Goal: Task Accomplishment & Management: Manage account settings

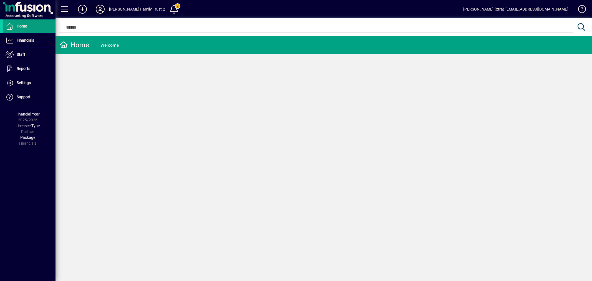
click at [98, 6] on icon at bounding box center [100, 9] width 11 height 9
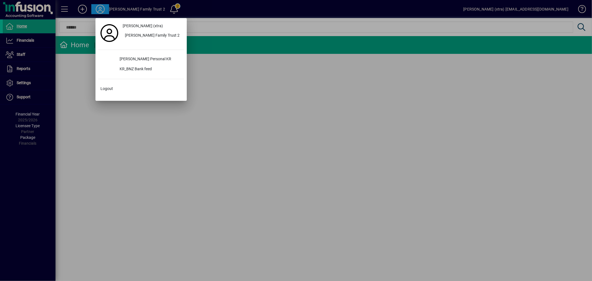
drag, startPoint x: 95, startPoint y: 114, endPoint x: 88, endPoint y: 107, distance: 9.8
click at [93, 111] on div at bounding box center [296, 140] width 592 height 281
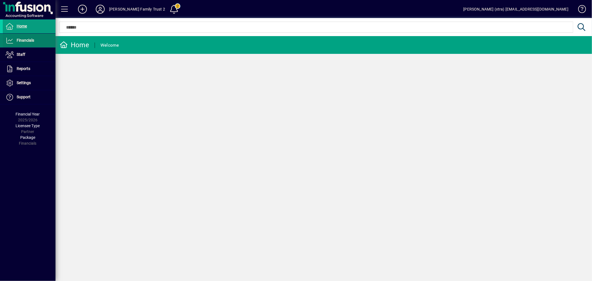
click at [24, 42] on span "Financials" at bounding box center [25, 40] width 17 height 4
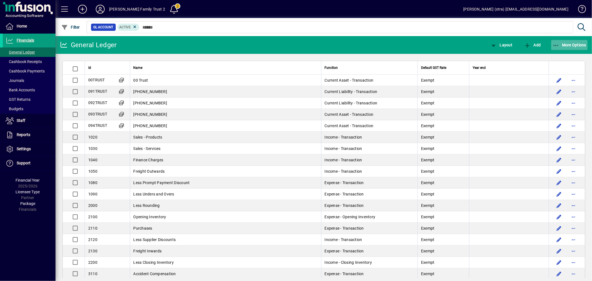
click at [575, 44] on span "More Options" at bounding box center [569, 45] width 34 height 4
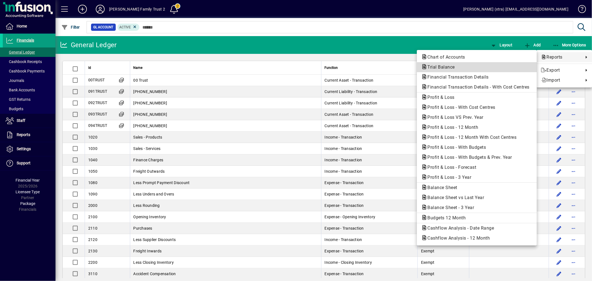
click at [446, 67] on span "Trial Balance" at bounding box center [439, 66] width 36 height 5
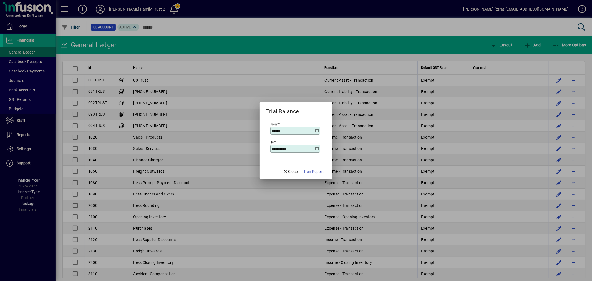
type input "**********"
click at [316, 169] on span "Run Report" at bounding box center [313, 172] width 19 height 6
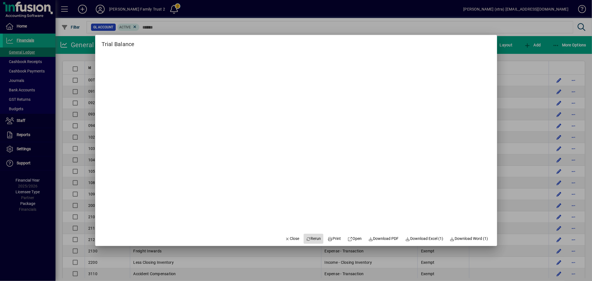
click at [311, 236] on span "Rerun" at bounding box center [313, 239] width 15 height 6
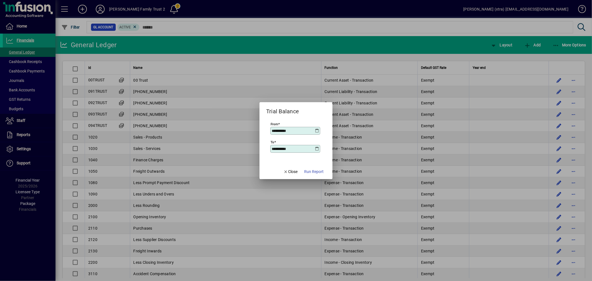
drag, startPoint x: 301, startPoint y: 148, endPoint x: 215, endPoint y: 149, distance: 85.7
click at [215, 149] on div "**********" at bounding box center [296, 140] width 592 height 281
drag, startPoint x: 295, startPoint y: 171, endPoint x: 262, endPoint y: 162, distance: 34.1
click at [284, 168] on button "Close" at bounding box center [290, 172] width 19 height 10
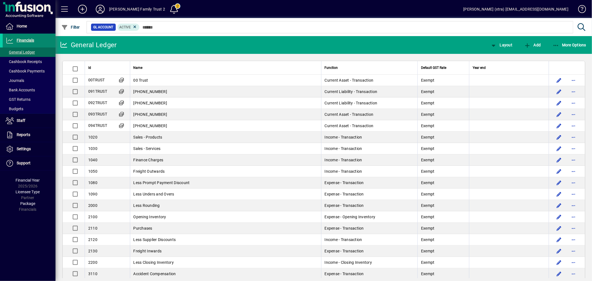
click at [28, 42] on span "Financials" at bounding box center [18, 40] width 31 height 7
drag, startPoint x: 145, startPoint y: 79, endPoint x: 150, endPoint y: 78, distance: 5.1
click at [145, 79] on span "00 Trust" at bounding box center [140, 80] width 15 height 4
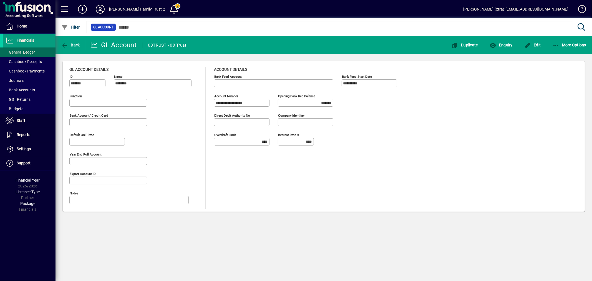
type input "**********"
click at [573, 45] on span "More Options" at bounding box center [569, 45] width 34 height 4
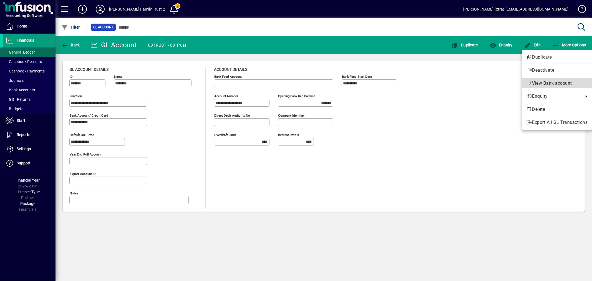
click at [549, 84] on span "View Bank account" at bounding box center [552, 82] width 40 height 5
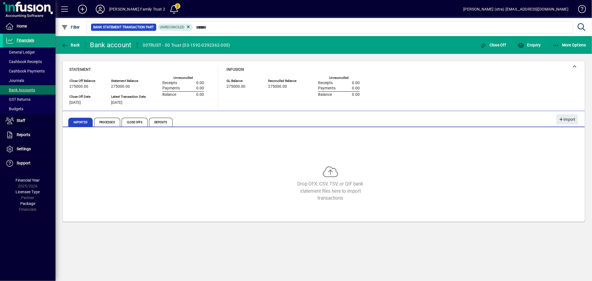
click at [146, 149] on div "Drop OFX, CSV, TSV, or QIF bank statement files here to import transactions" at bounding box center [323, 175] width 508 height 83
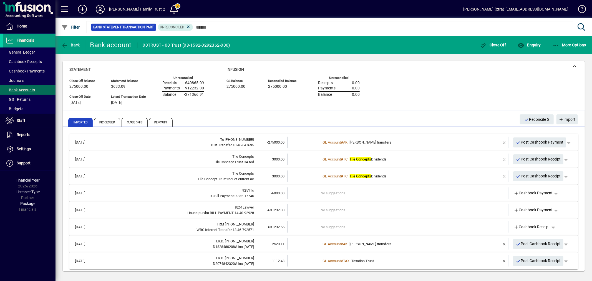
drag, startPoint x: 518, startPoint y: 142, endPoint x: 323, endPoint y: 119, distance: 196.3
click at [323, 119] on div "Imported Processed Close Offs Deposits" at bounding box center [291, 121] width 447 height 13
click at [541, 139] on span "Post Cashbook Payment" at bounding box center [540, 142] width 48 height 9
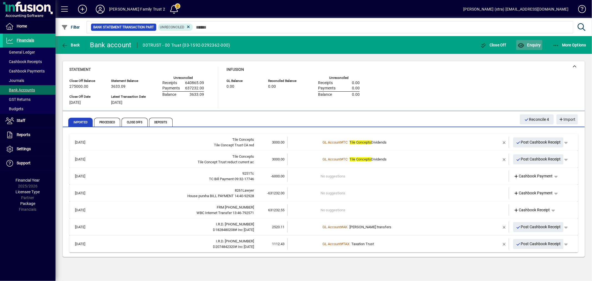
click at [536, 45] on span "Enquiry" at bounding box center [528, 45] width 23 height 4
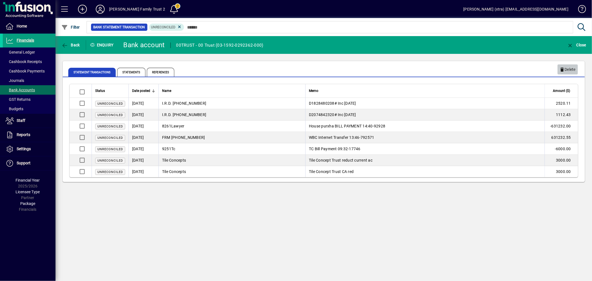
click at [563, 71] on span "Delete" at bounding box center [568, 69] width 16 height 9
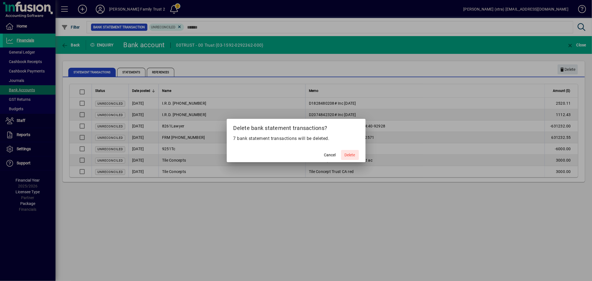
click at [345, 153] on span "Delete" at bounding box center [350, 155] width 11 height 6
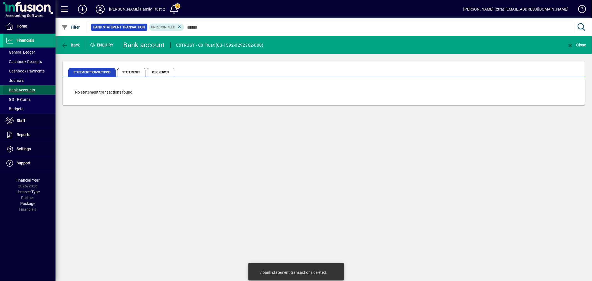
click at [32, 88] on span "Bank Accounts" at bounding box center [20, 90] width 29 height 4
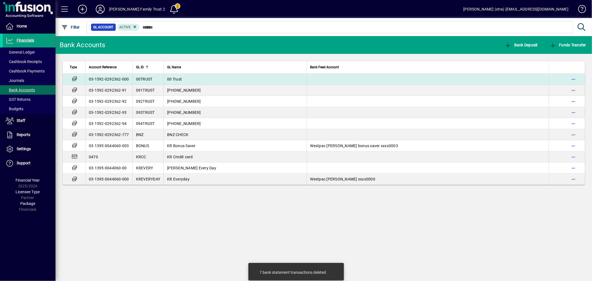
click at [169, 81] on td "00 Trust" at bounding box center [234, 79] width 143 height 11
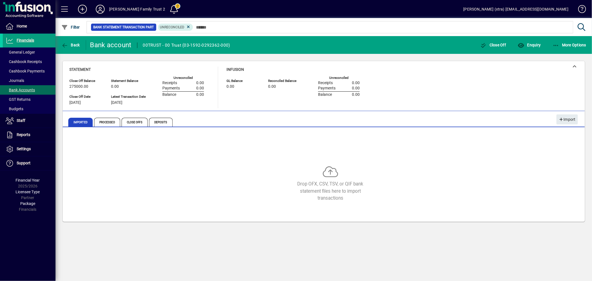
drag, startPoint x: 166, startPoint y: 166, endPoint x: 166, endPoint y: 153, distance: 13.0
click at [167, 163] on div "Drop OFX, CSV, TSV, or QIF bank statement files here to import transactions" at bounding box center [323, 175] width 508 height 83
drag, startPoint x: 153, startPoint y: 151, endPoint x: 151, endPoint y: 149, distance: 3.1
click at [153, 151] on div "Drop OFX, CSV, TSV, or QIF bank statement files here to import transactions" at bounding box center [323, 175] width 508 height 83
click at [29, 37] on span at bounding box center [29, 40] width 53 height 13
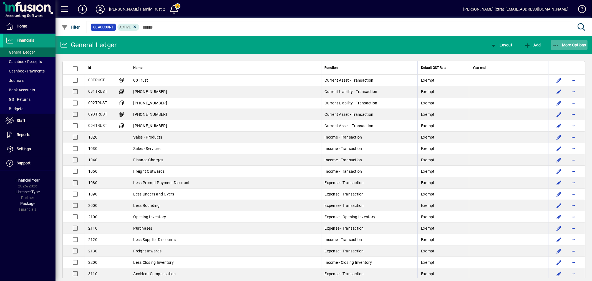
drag, startPoint x: 564, startPoint y: 42, endPoint x: 567, endPoint y: 43, distance: 2.8
click at [566, 43] on span "More Options" at bounding box center [569, 45] width 34 height 4
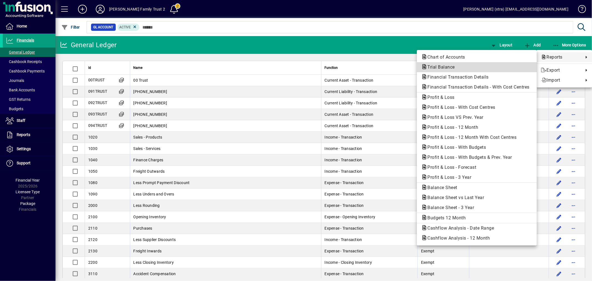
click at [451, 68] on span "Trial Balance" at bounding box center [439, 66] width 36 height 5
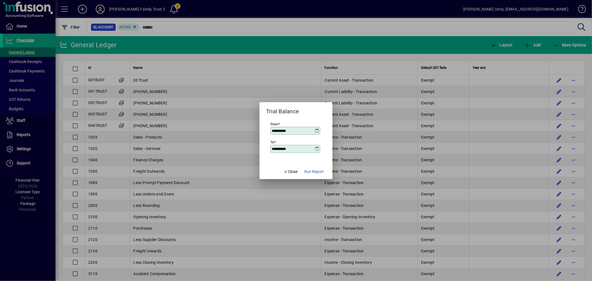
drag, startPoint x: 296, startPoint y: 130, endPoint x: 257, endPoint y: 121, distance: 39.8
click at [257, 121] on div "**********" at bounding box center [296, 140] width 592 height 281
type input "**********"
click at [302, 167] on button "Run Report" at bounding box center [314, 172] width 24 height 10
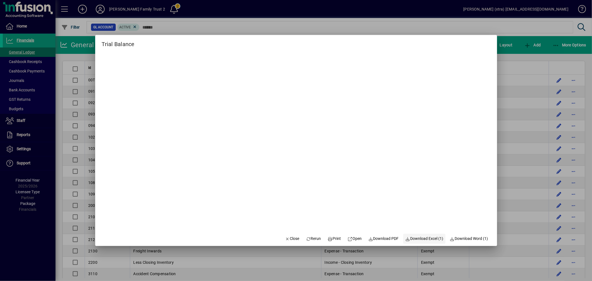
click at [420, 237] on span "Download Excel (1)" at bounding box center [424, 239] width 38 height 6
click at [374, 237] on span "Download PDF" at bounding box center [383, 239] width 31 height 6
drag, startPoint x: 286, startPoint y: 238, endPoint x: 311, endPoint y: 193, distance: 51.0
click at [287, 235] on button "Close" at bounding box center [292, 239] width 19 height 10
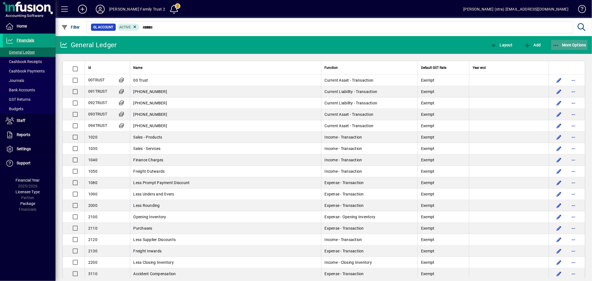
click at [579, 44] on span "More Options" at bounding box center [569, 45] width 34 height 4
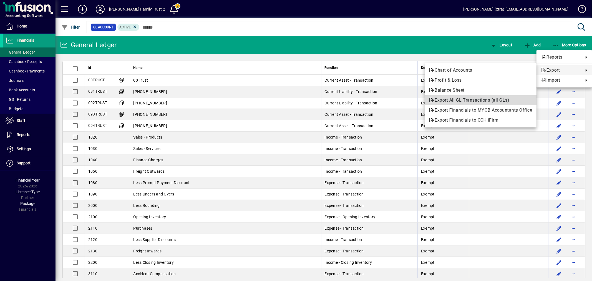
click at [470, 99] on span "Export All GL Transactions (all GLs)" at bounding box center [480, 100] width 103 height 7
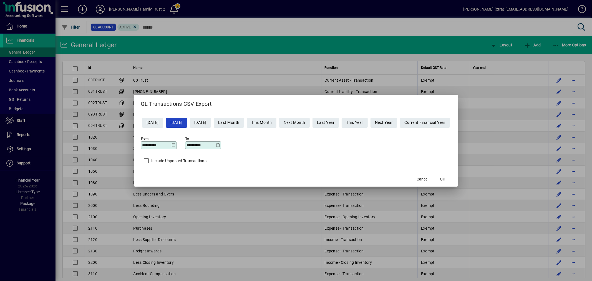
drag, startPoint x: 160, startPoint y: 144, endPoint x: 86, endPoint y: 129, distance: 75.5
click at [86, 129] on div "**********" at bounding box center [296, 140] width 592 height 281
type input "**********"
click at [451, 178] on span "button" at bounding box center [442, 179] width 18 height 13
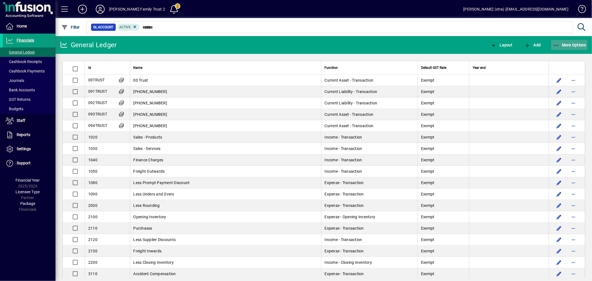
click at [558, 42] on button "More Options" at bounding box center [569, 45] width 37 height 10
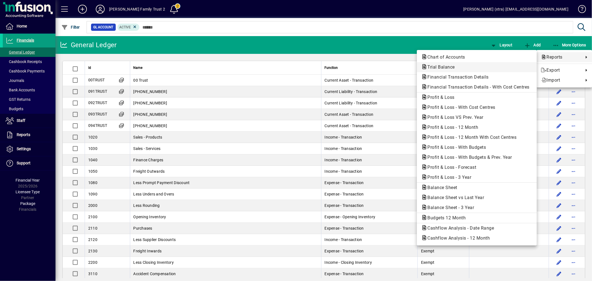
click at [446, 68] on span "Trial Balance" at bounding box center [439, 66] width 36 height 5
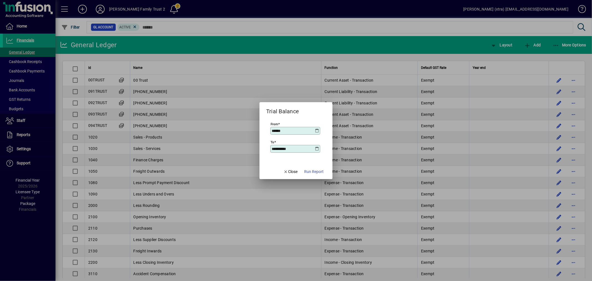
type input "**********"
click at [318, 171] on span "Run Report" at bounding box center [313, 172] width 19 height 6
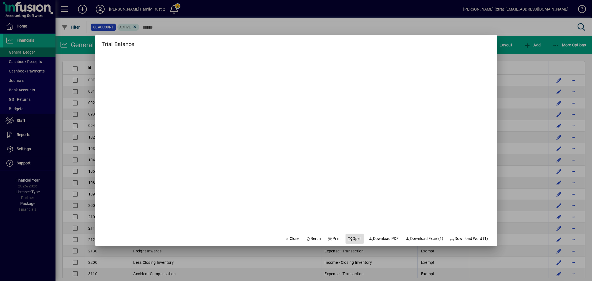
click at [355, 238] on span "Open" at bounding box center [355, 239] width 14 height 6
click at [379, 237] on span "Download PDF" at bounding box center [383, 239] width 31 height 6
click at [294, 235] on span "button" at bounding box center [292, 238] width 19 height 13
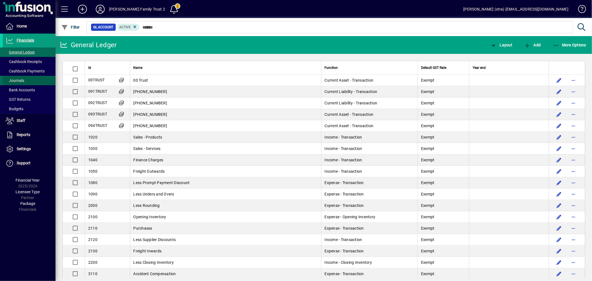
click at [23, 80] on span "Journals" at bounding box center [15, 80] width 19 height 4
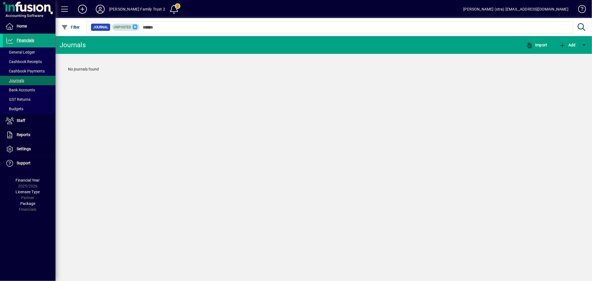
click at [136, 26] on mat-form-field "Journal Unposted" at bounding box center [337, 27] width 503 height 18
click at [136, 26] on icon at bounding box center [135, 26] width 5 height 5
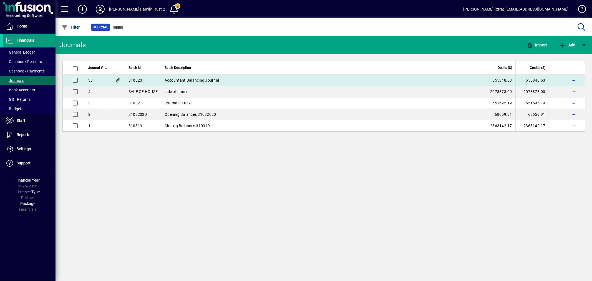
click at [197, 79] on td "Accountant Balancing Journal" at bounding box center [321, 80] width 321 height 11
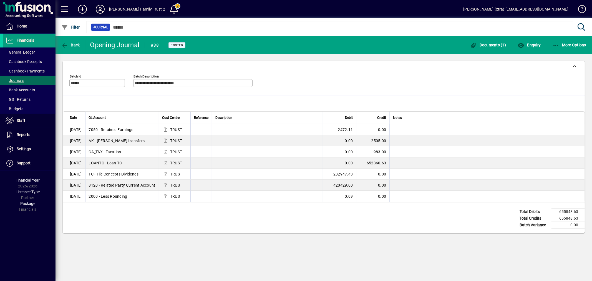
click at [97, 10] on icon at bounding box center [100, 9] width 11 height 9
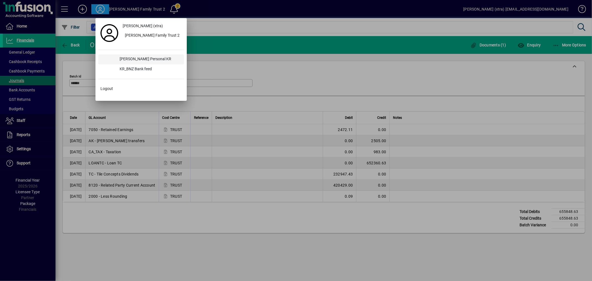
click at [115, 55] on div "[PERSON_NAME] Personal KR" at bounding box center [149, 59] width 69 height 10
